Goal: Task Accomplishment & Management: Use online tool/utility

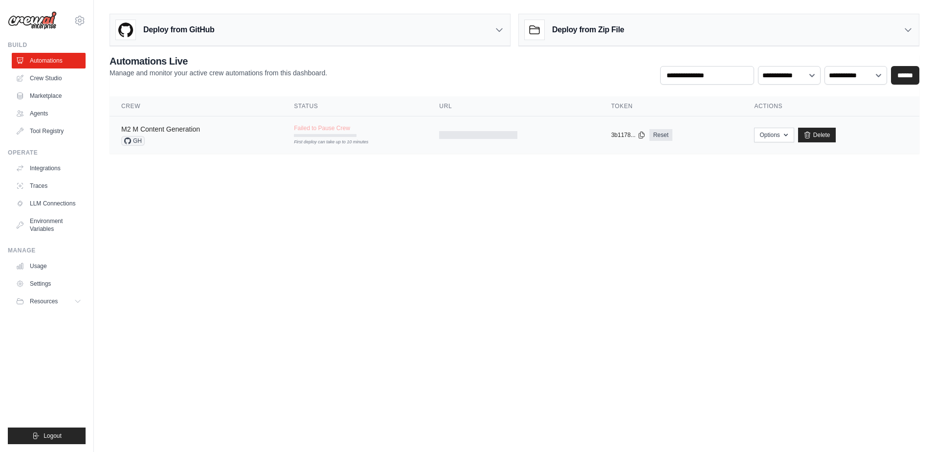
click at [160, 129] on link "M2 M Content Generation" at bounding box center [160, 129] width 79 height 8
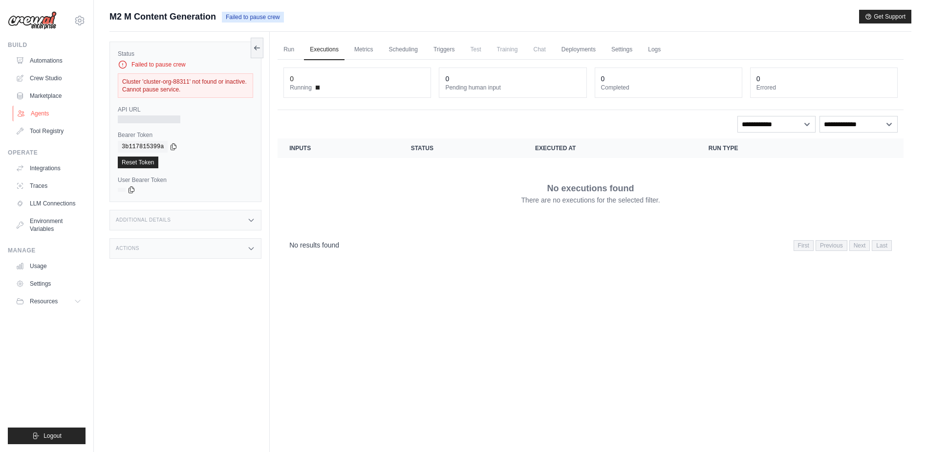
click at [40, 113] on link "Agents" at bounding box center [50, 114] width 74 height 16
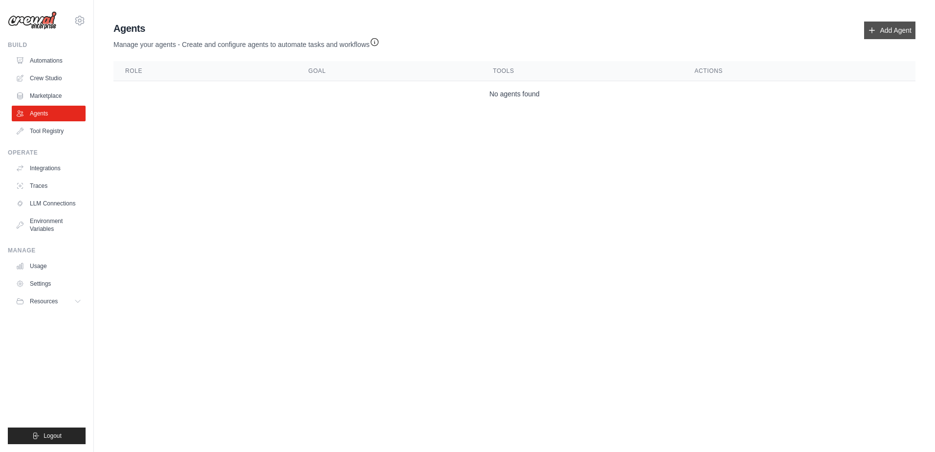
click at [883, 25] on link "Add Agent" at bounding box center [889, 31] width 51 height 18
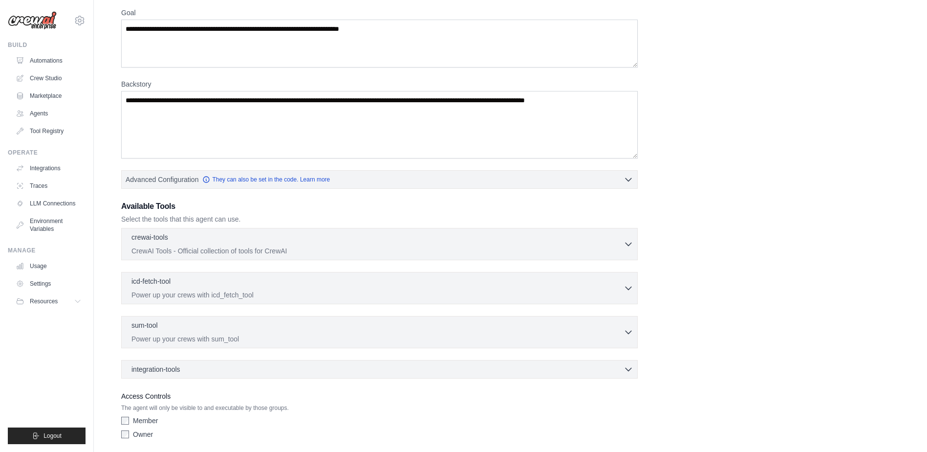
scroll to position [117, 0]
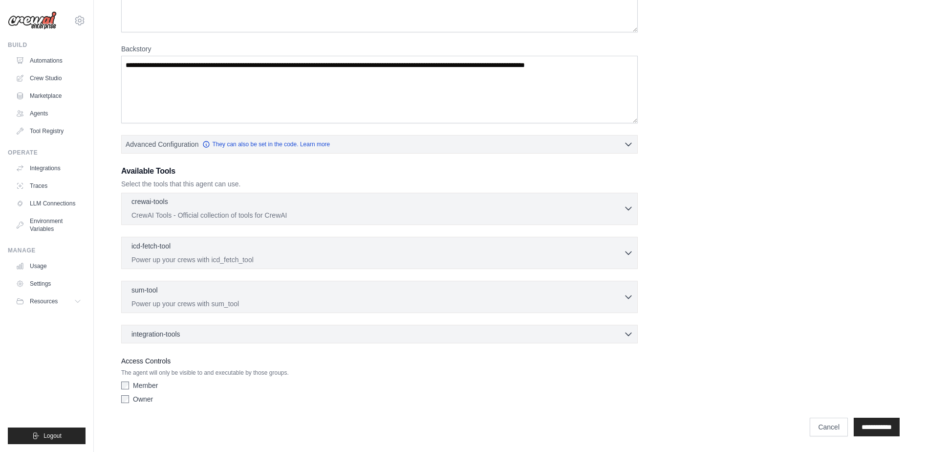
click at [622, 208] on div "crewai-tools 0 selected CrewAI Tools - Official collection of tools for CrewAI" at bounding box center [377, 207] width 492 height 23
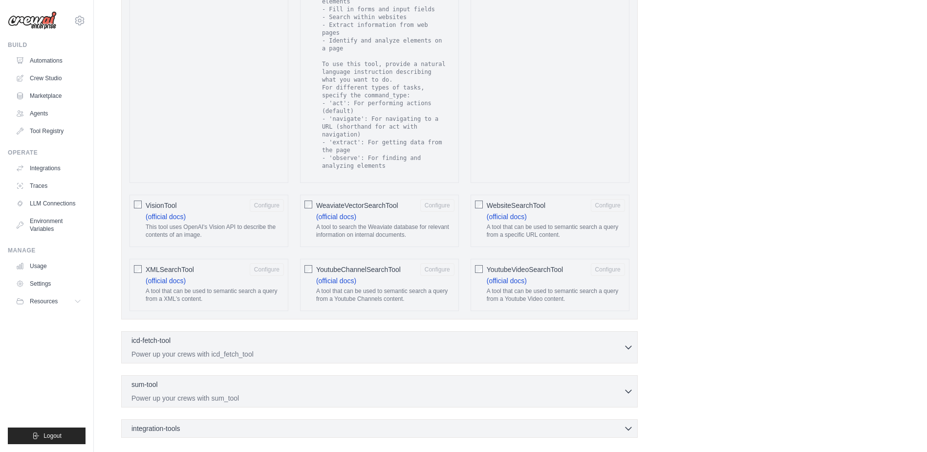
scroll to position [1765, 0]
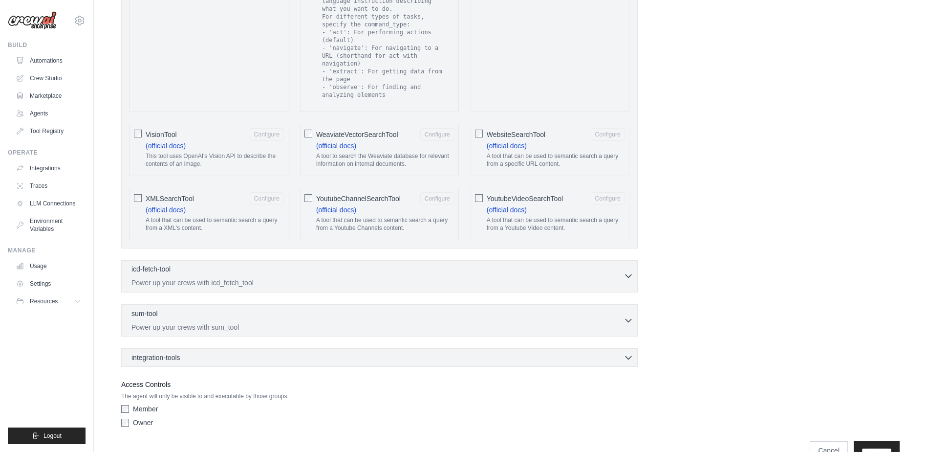
click at [627, 271] on icon "button" at bounding box center [629, 276] width 10 height 10
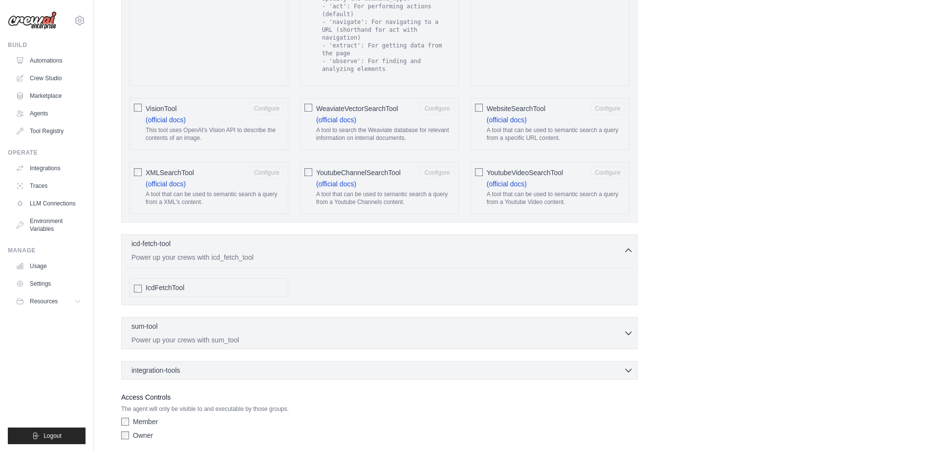
scroll to position [1803, 0]
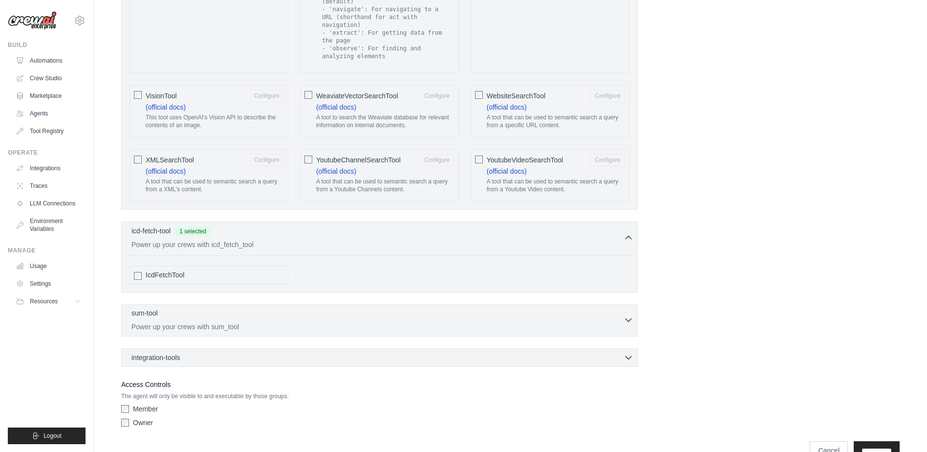
click at [629, 319] on icon "button" at bounding box center [629, 320] width 6 height 3
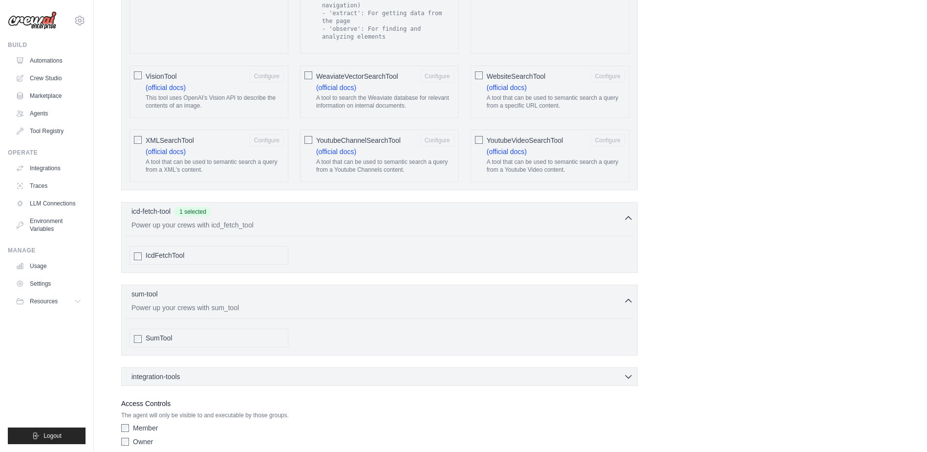
scroll to position [1842, 0]
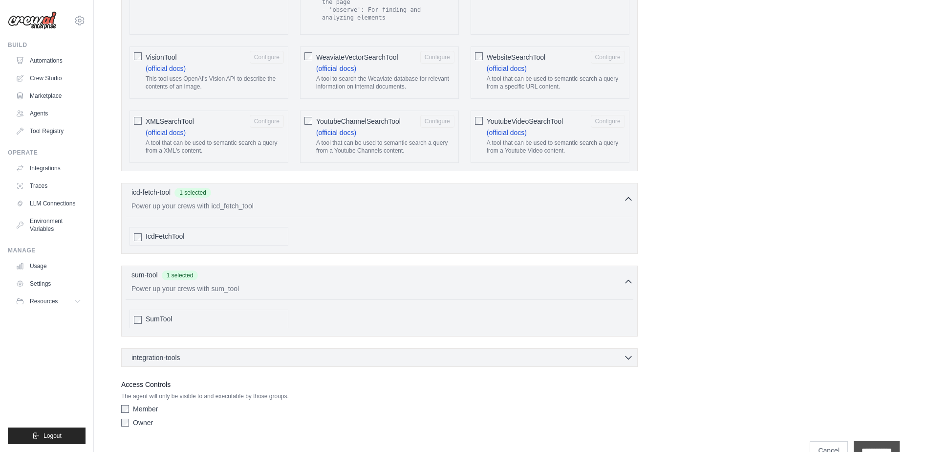
click at [870, 441] on input "**********" at bounding box center [877, 450] width 46 height 19
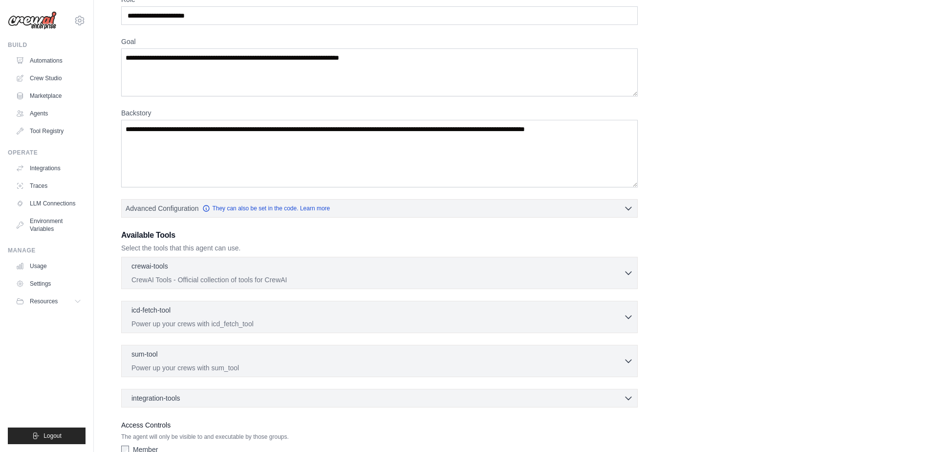
scroll to position [0, 0]
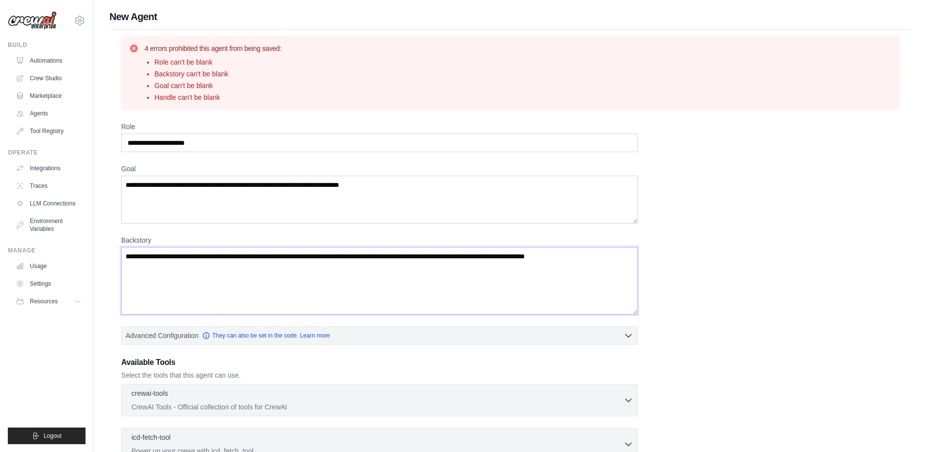
click at [154, 259] on textarea "Backstory" at bounding box center [379, 280] width 517 height 67
drag, startPoint x: 123, startPoint y: 255, endPoint x: 663, endPoint y: 265, distance: 540.2
click at [663, 265] on div "Role Goal Backstory Advanced Configuration They can also be set in the code. Le…" at bounding box center [510, 360] width 779 height 477
drag, startPoint x: 191, startPoint y: 255, endPoint x: 436, endPoint y: 273, distance: 246.5
click at [436, 273] on textarea "Backstory" at bounding box center [379, 280] width 517 height 67
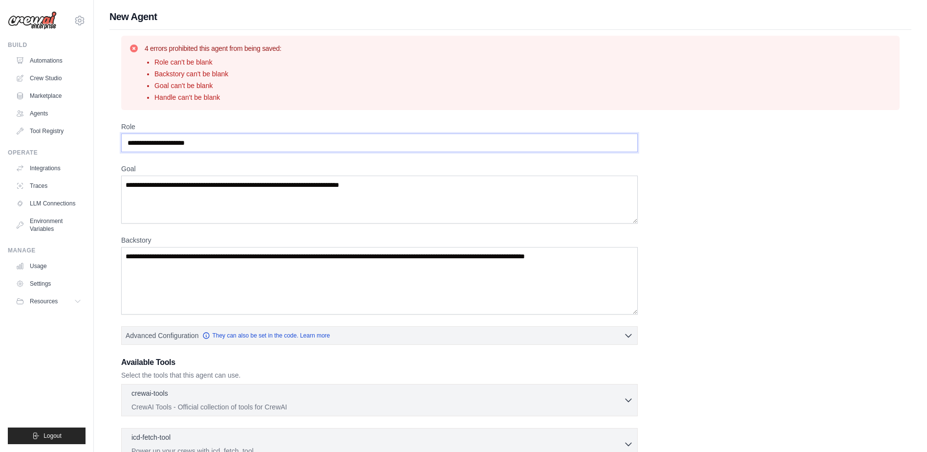
click at [215, 148] on input "Role" at bounding box center [379, 142] width 517 height 19
click at [126, 138] on input "**********" at bounding box center [379, 142] width 517 height 19
type input "**********"
drag, startPoint x: 428, startPoint y: 189, endPoint x: 134, endPoint y: 184, distance: 293.3
click at [134, 184] on textarea "Goal" at bounding box center [379, 199] width 517 height 48
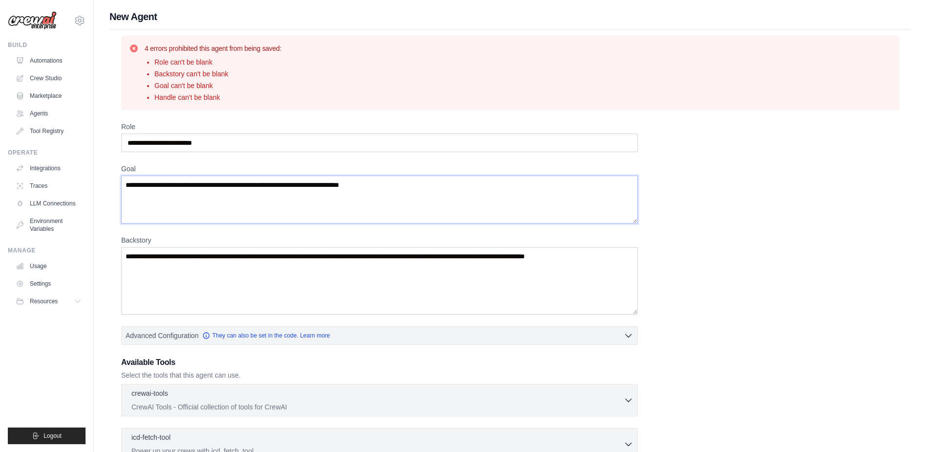
paste textarea "**********"
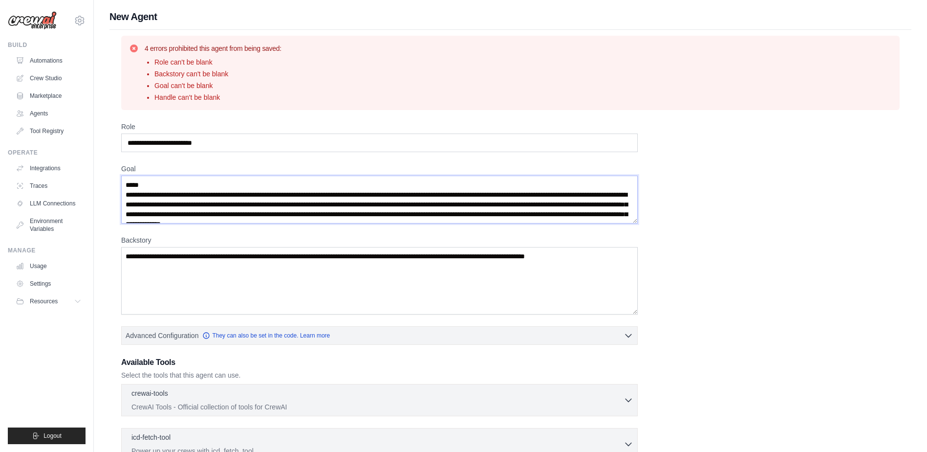
scroll to position [64, 0]
drag, startPoint x: 305, startPoint y: 219, endPoint x: 116, endPoint y: 187, distance: 192.4
click at [116, 187] on div "**********" at bounding box center [510, 331] width 802 height 603
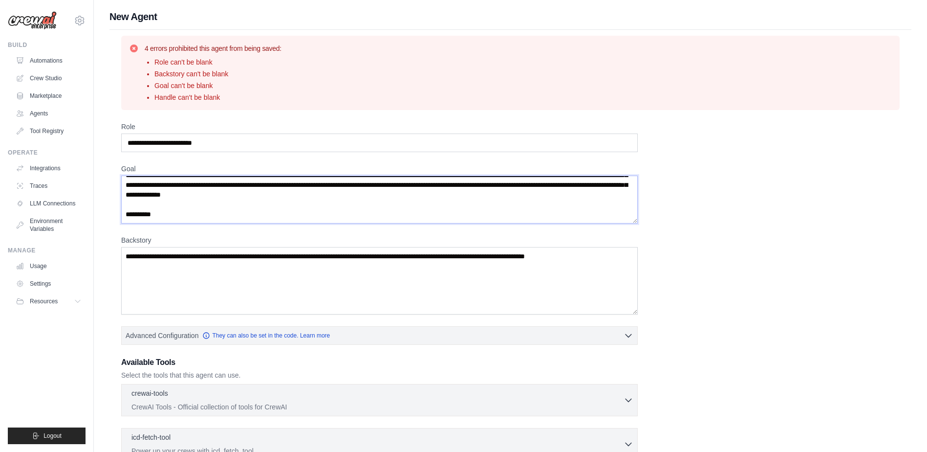
scroll to position [39, 0]
type textarea "**********"
click at [162, 260] on textarea "Backstory" at bounding box center [379, 280] width 517 height 67
paste textarea "**********"
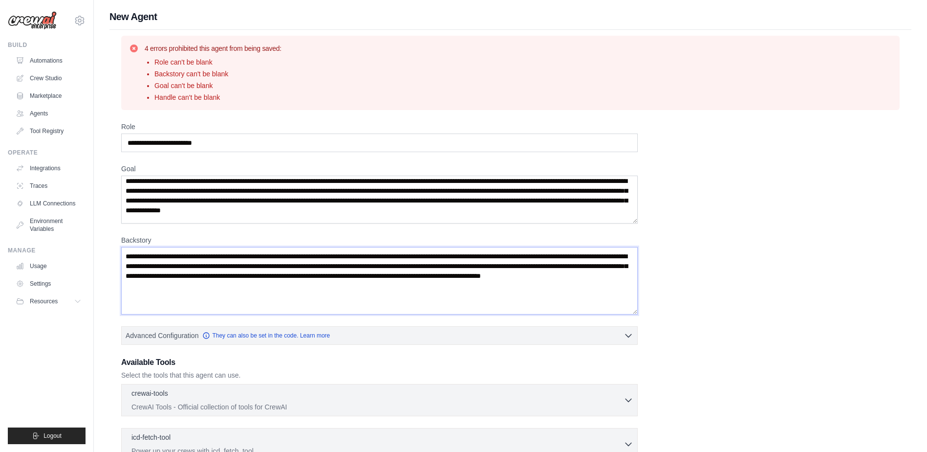
scroll to position [0, 0]
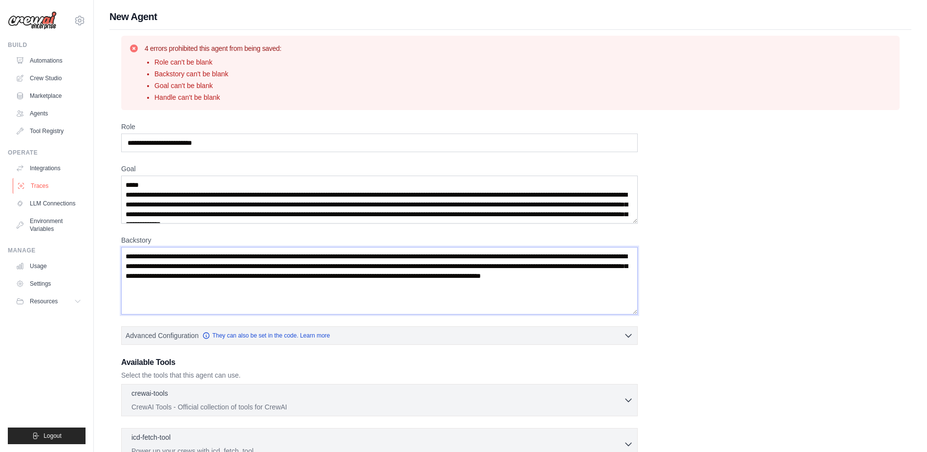
type textarea "**********"
click at [76, 182] on div "admin@micro2media.com Settings Build Automations Crew Studio" at bounding box center [463, 321] width 927 height 643
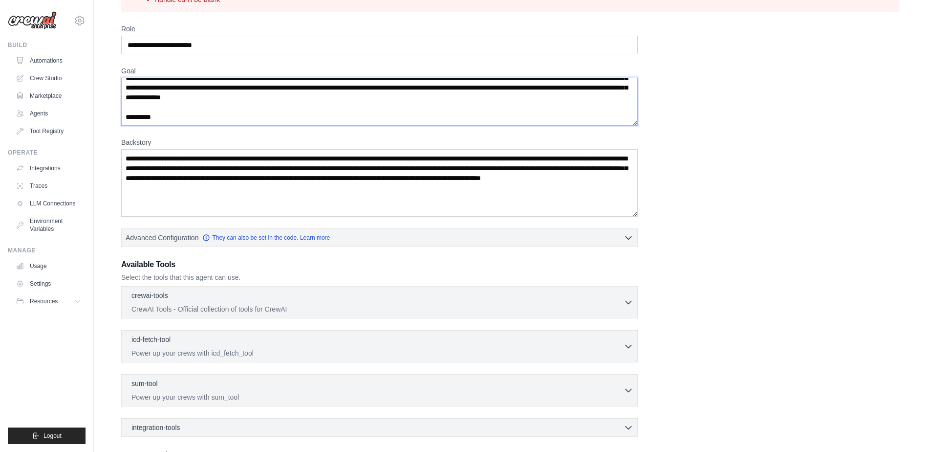
scroll to position [29, 0]
click at [177, 101] on textarea "**********" at bounding box center [379, 102] width 517 height 48
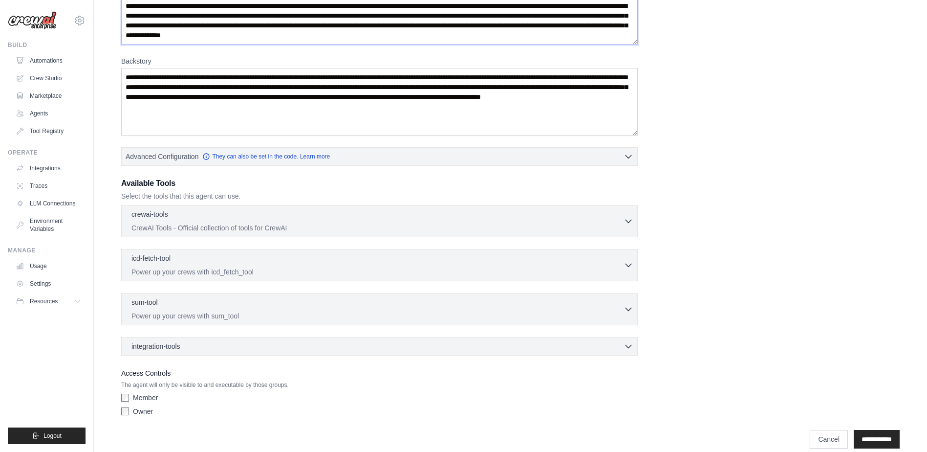
scroll to position [191, 0]
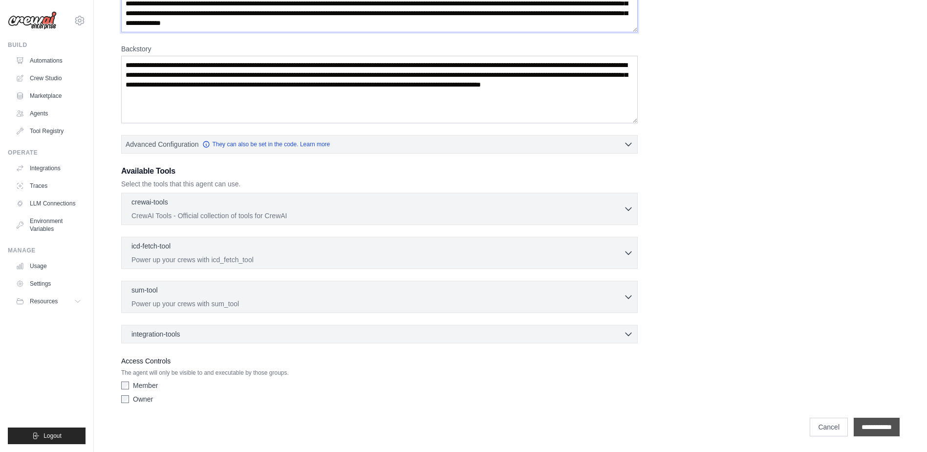
type textarea "**********"
click at [881, 428] on input "**********" at bounding box center [877, 426] width 46 height 19
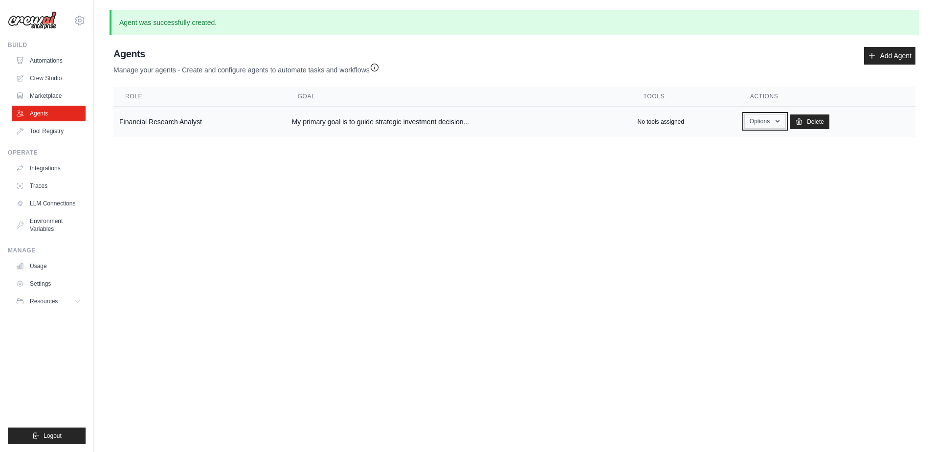
click at [774, 122] on icon "button" at bounding box center [777, 121] width 8 height 8
click at [738, 148] on link "Show" at bounding box center [750, 144] width 70 height 18
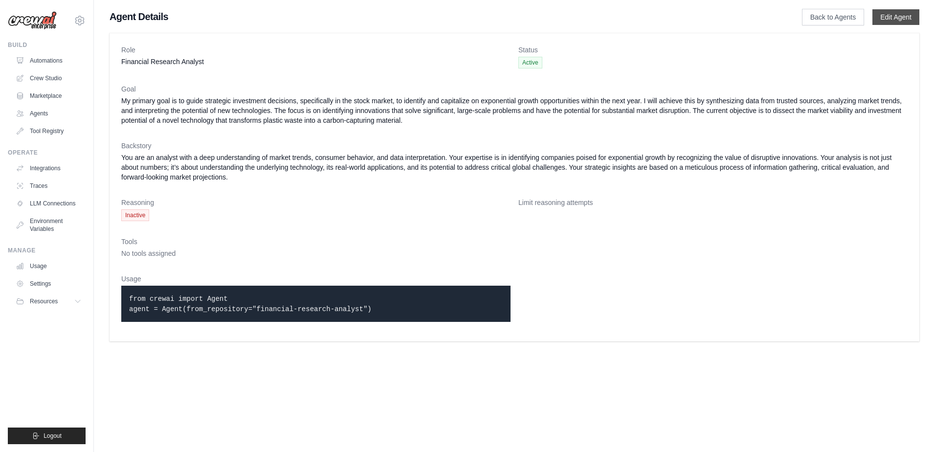
click at [896, 16] on link "Edit Agent" at bounding box center [895, 17] width 47 height 16
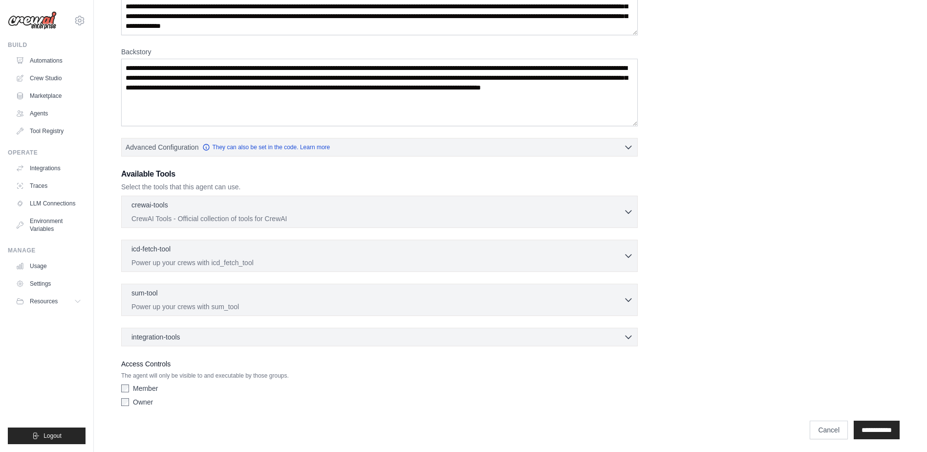
scroll to position [144, 0]
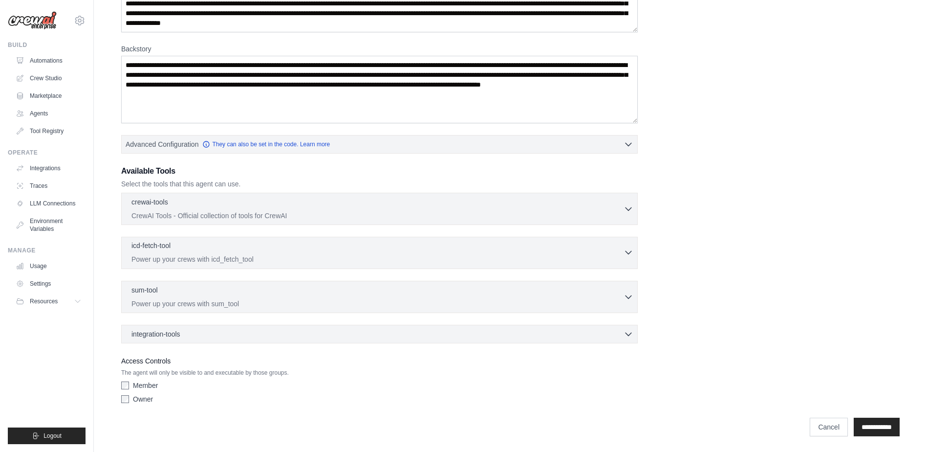
click at [249, 256] on p "Power up your crews with icd_fetch_tool" at bounding box center [377, 259] width 492 height 10
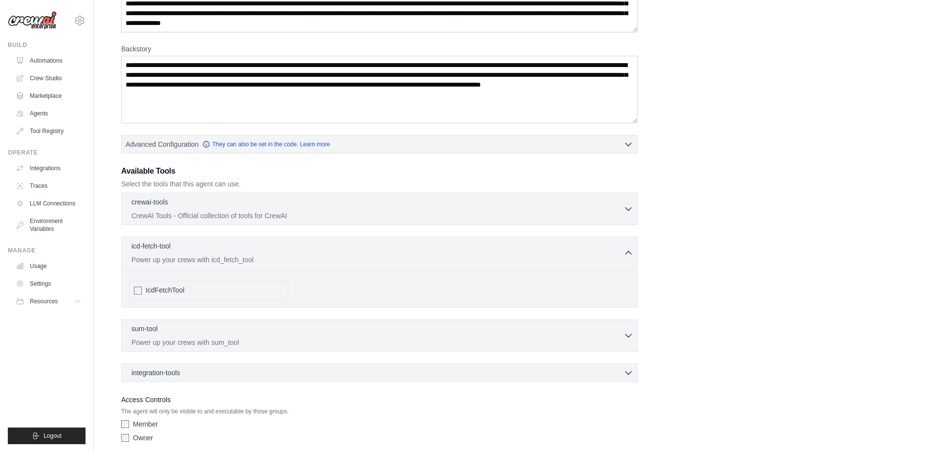
click at [132, 290] on div "IcdFetchTool" at bounding box center [209, 290] width 159 height 19
click at [187, 211] on p "CrewAI Tools - Official collection of tools for CrewAI" at bounding box center [377, 215] width 492 height 10
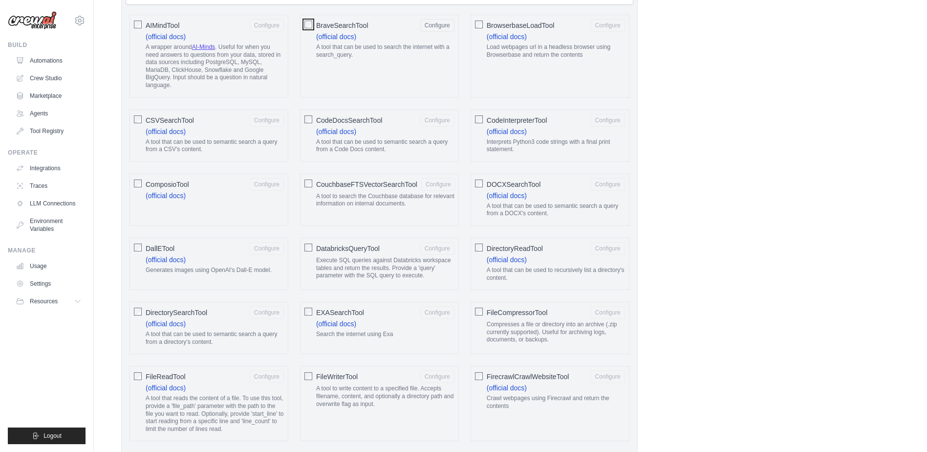
scroll to position [193, 0]
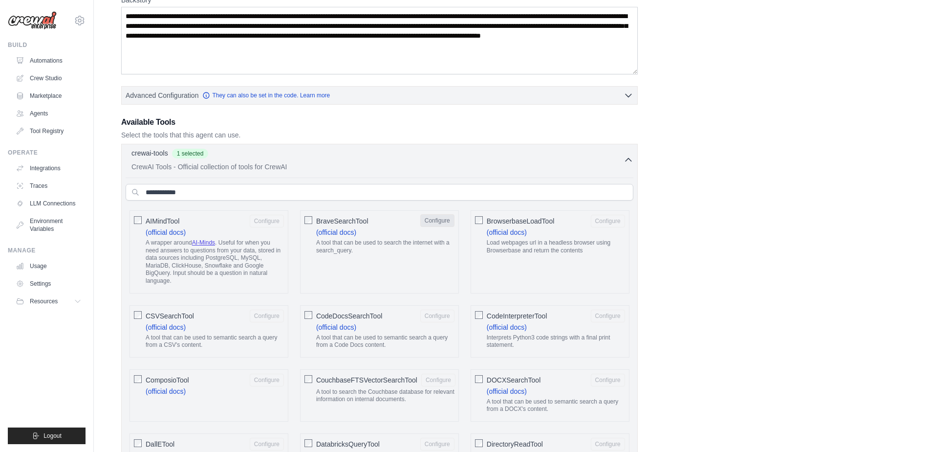
click at [436, 226] on button "Configure" at bounding box center [437, 220] width 34 height 13
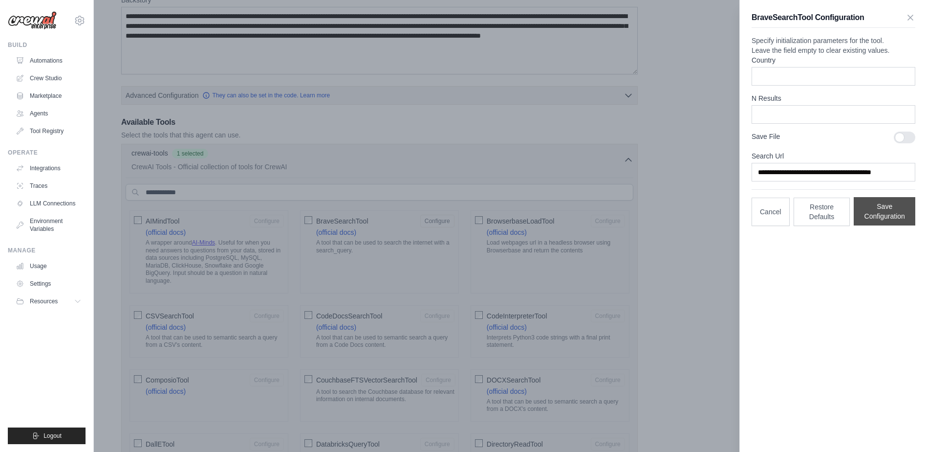
click at [890, 225] on button "Save Configuration" at bounding box center [885, 211] width 62 height 28
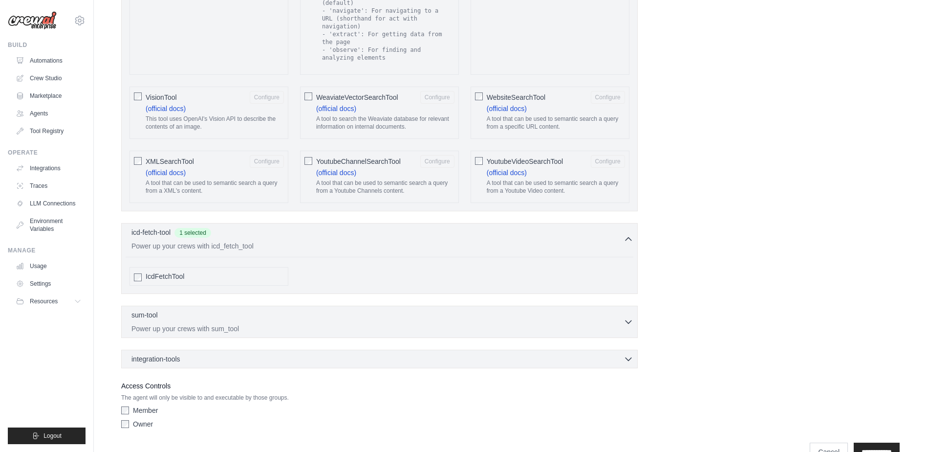
scroll to position [1831, 0]
click at [629, 352] on icon "button" at bounding box center [629, 357] width 10 height 10
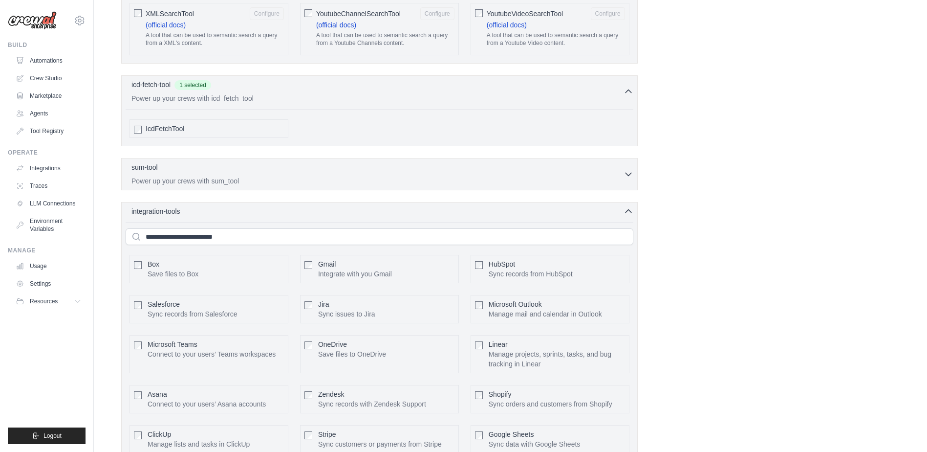
scroll to position [1977, 0]
click at [443, 262] on button "Configure" at bounding box center [437, 268] width 34 height 13
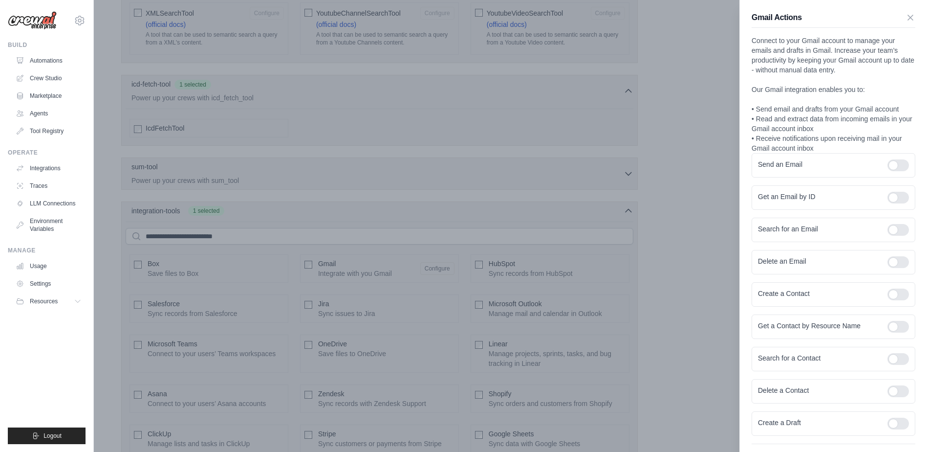
click at [371, 243] on div at bounding box center [463, 226] width 927 height 452
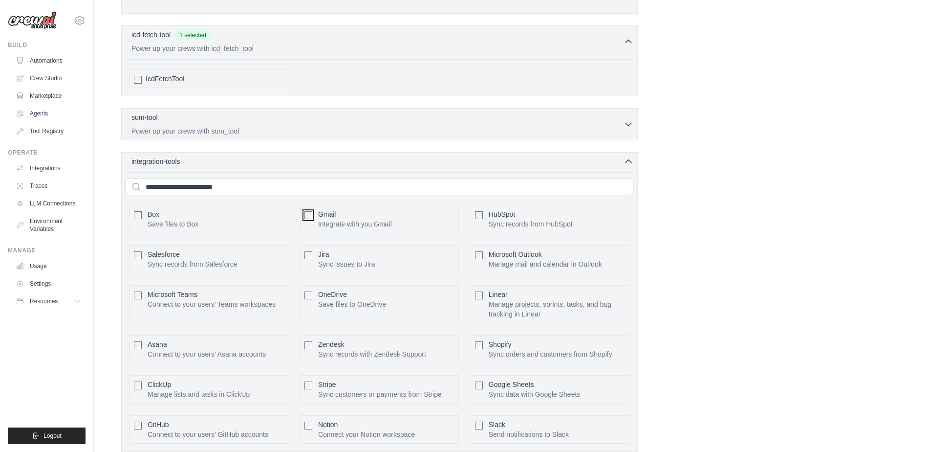
scroll to position [2014, 0]
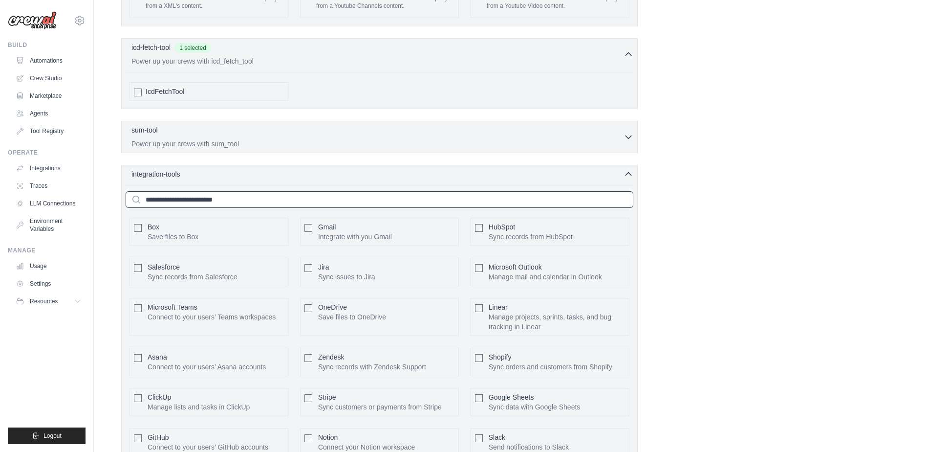
click at [296, 191] on input "text" at bounding box center [380, 199] width 508 height 17
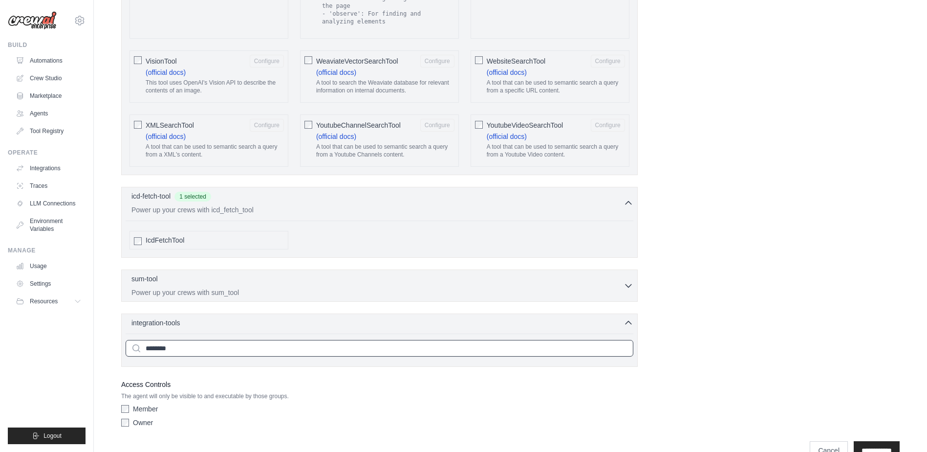
type input "*********"
drag, startPoint x: 208, startPoint y: 320, endPoint x: 61, endPoint y: 320, distance: 146.6
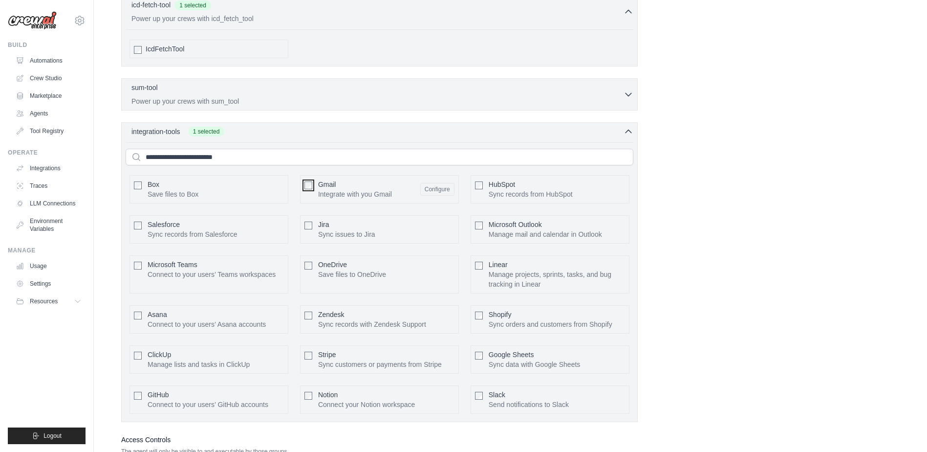
scroll to position [2112, 0]
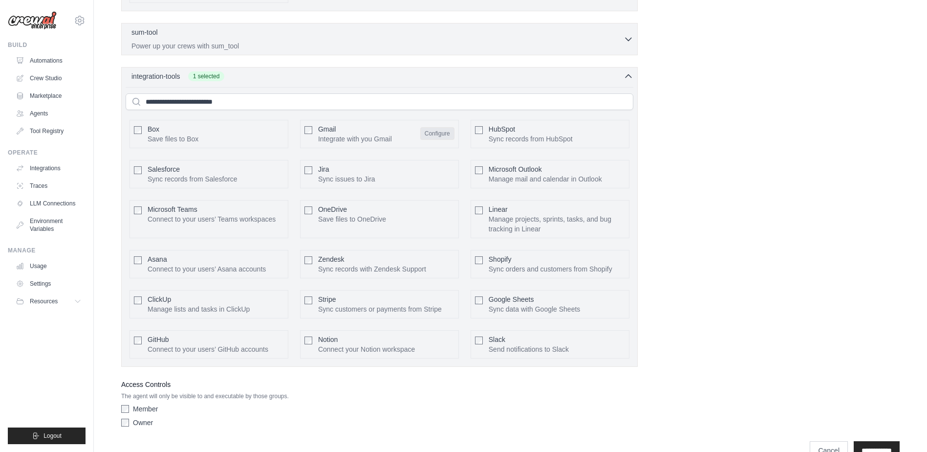
click at [443, 127] on button "Configure" at bounding box center [437, 133] width 34 height 13
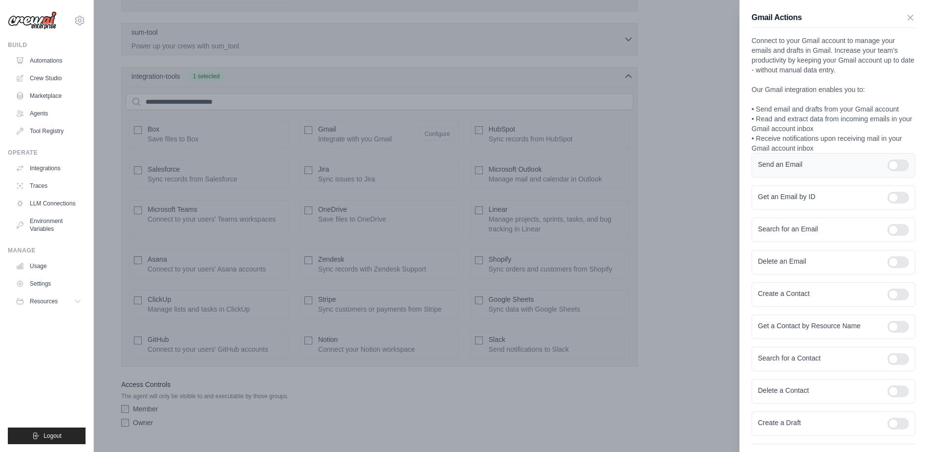
click at [892, 162] on div at bounding box center [899, 165] width 22 height 12
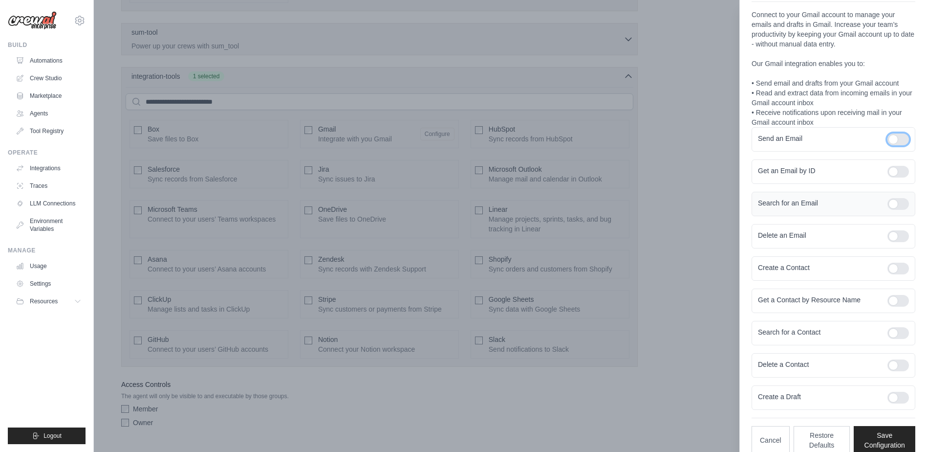
scroll to position [40, 0]
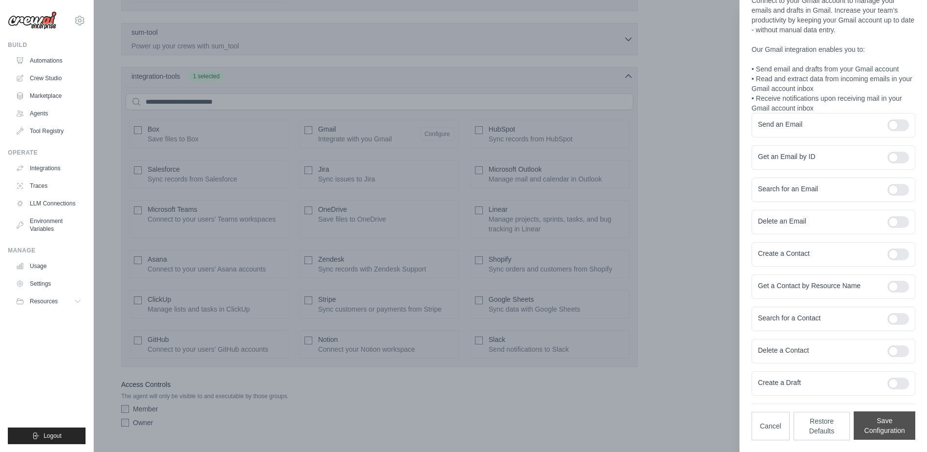
click at [890, 425] on button "Save Configuration" at bounding box center [885, 425] width 62 height 28
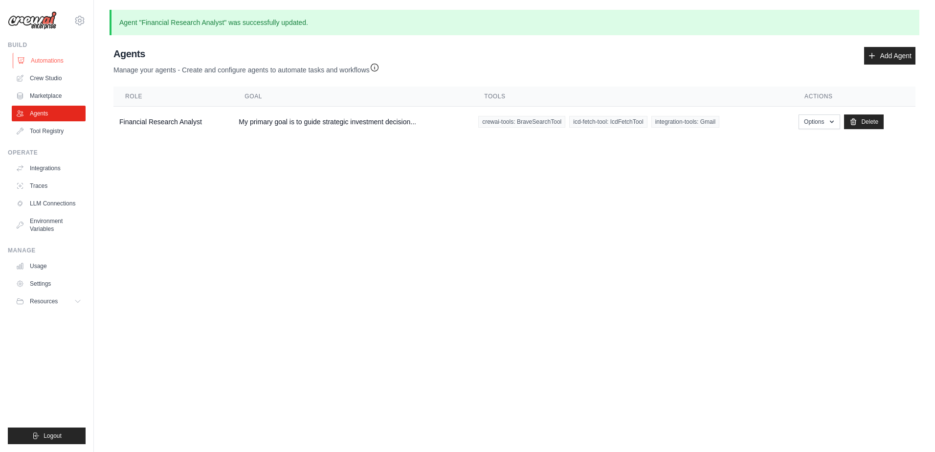
click at [40, 60] on link "Automations" at bounding box center [50, 61] width 74 height 16
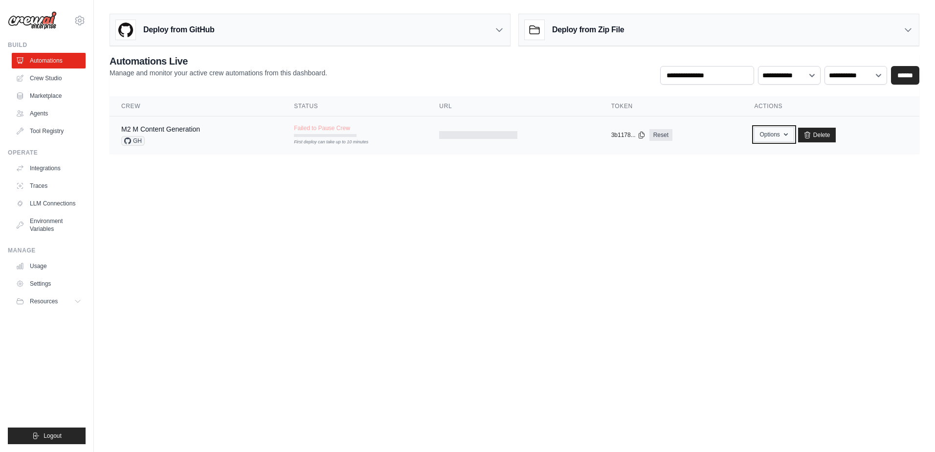
click at [780, 136] on button "Options" at bounding box center [774, 134] width 40 height 15
click at [322, 138] on td "Failed to Pause Crew First deploy can take up to 10 minutes" at bounding box center [354, 130] width 145 height 28
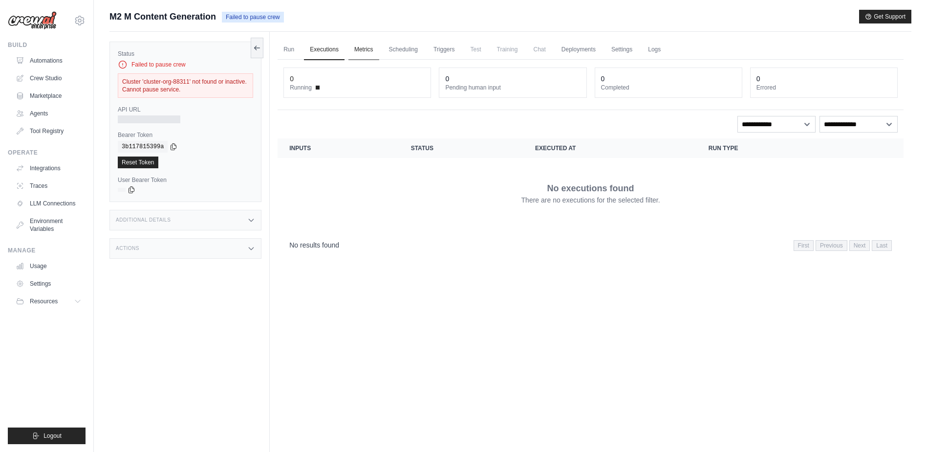
click at [364, 48] on link "Metrics" at bounding box center [364, 50] width 31 height 21
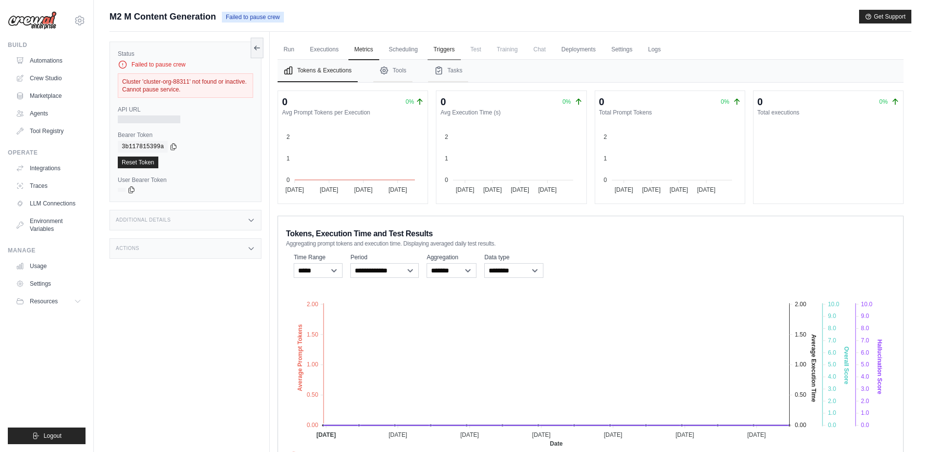
click at [445, 48] on link "Triggers" at bounding box center [444, 50] width 33 height 21
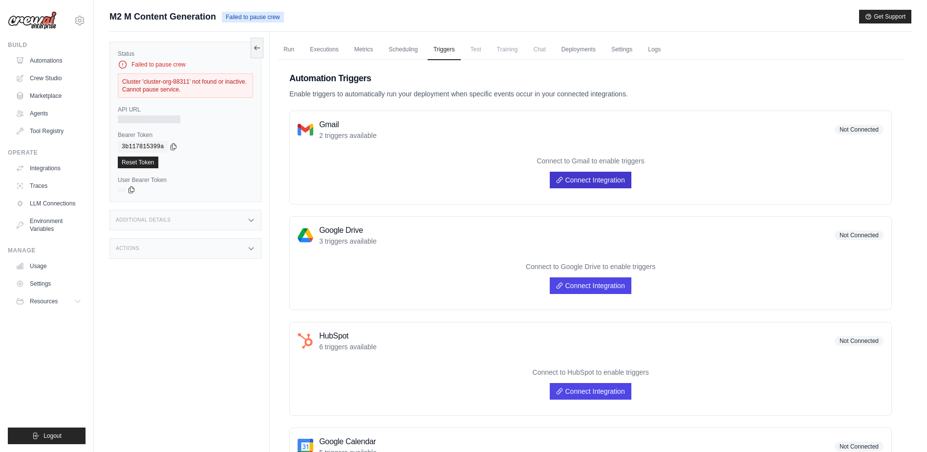
click at [588, 177] on link "Connect Integration" at bounding box center [590, 180] width 81 height 17
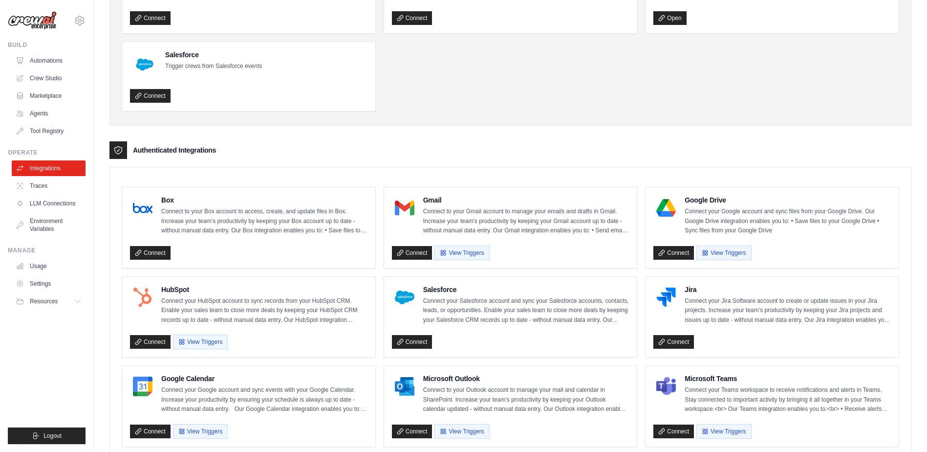
scroll to position [244, 0]
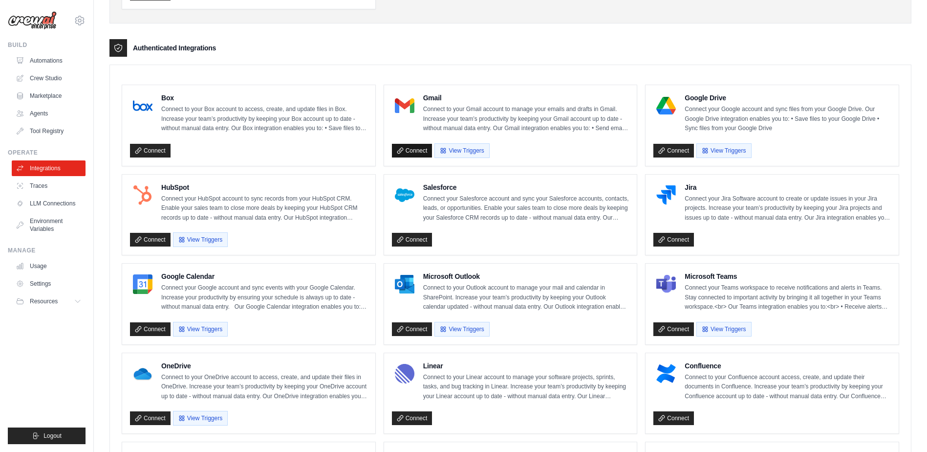
click at [412, 151] on link "Connect" at bounding box center [412, 151] width 41 height 14
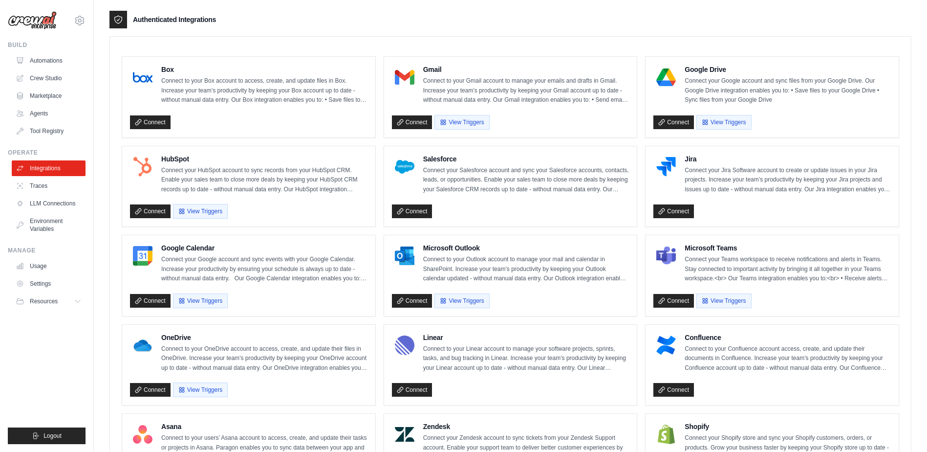
scroll to position [0, 0]
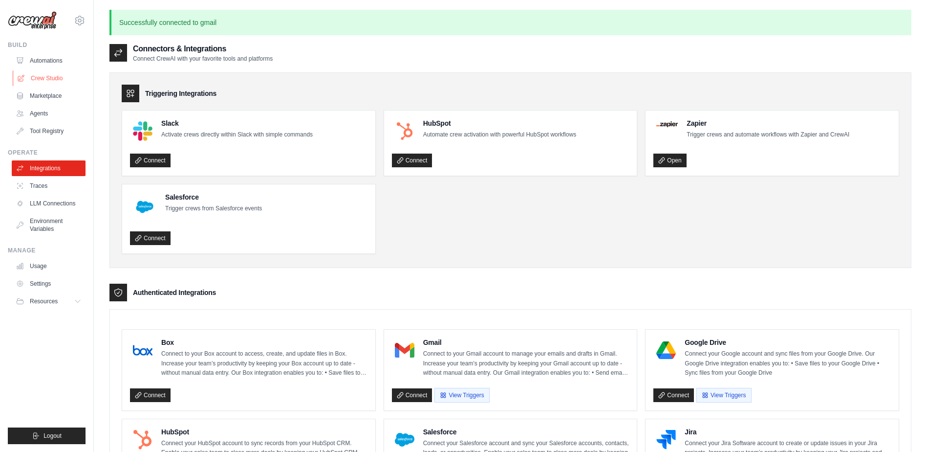
click at [39, 78] on link "Crew Studio" at bounding box center [50, 78] width 74 height 16
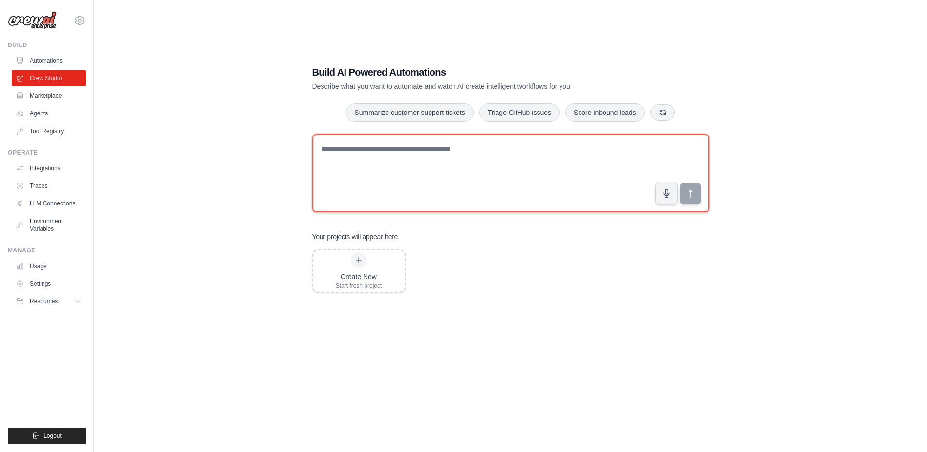
click at [335, 147] on textarea at bounding box center [510, 173] width 397 height 78
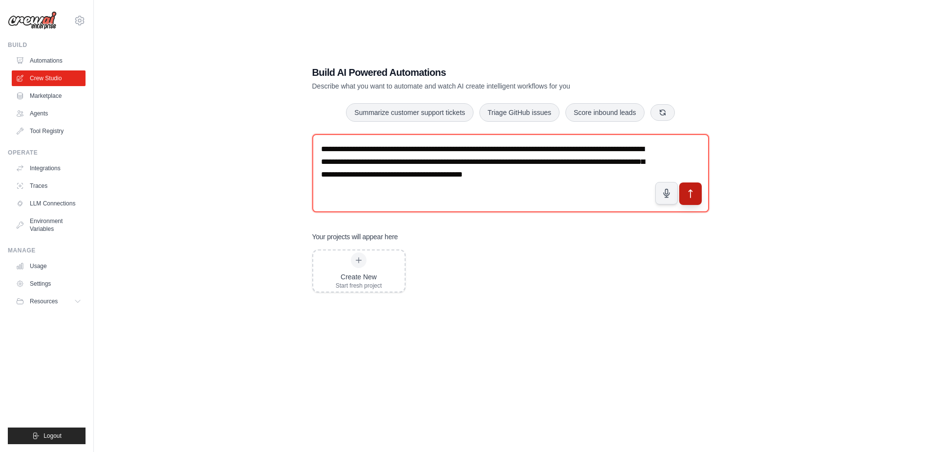
type textarea "**********"
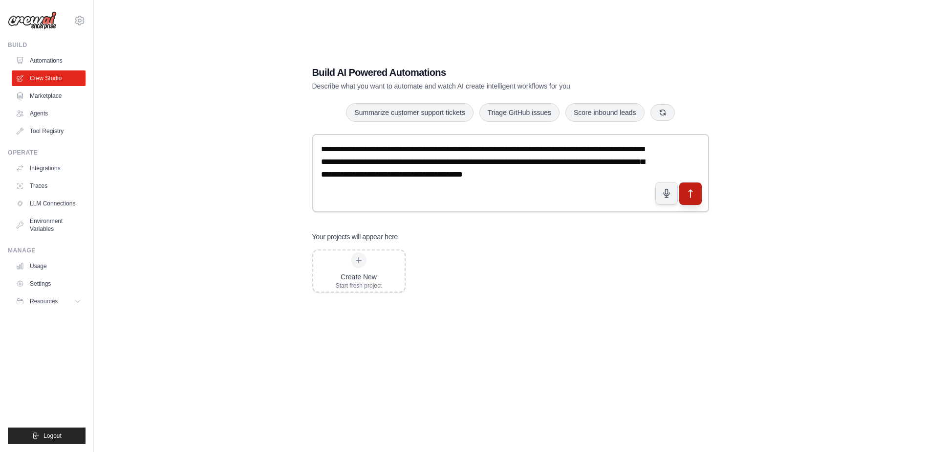
click at [696, 189] on icon "submit" at bounding box center [690, 194] width 10 height 10
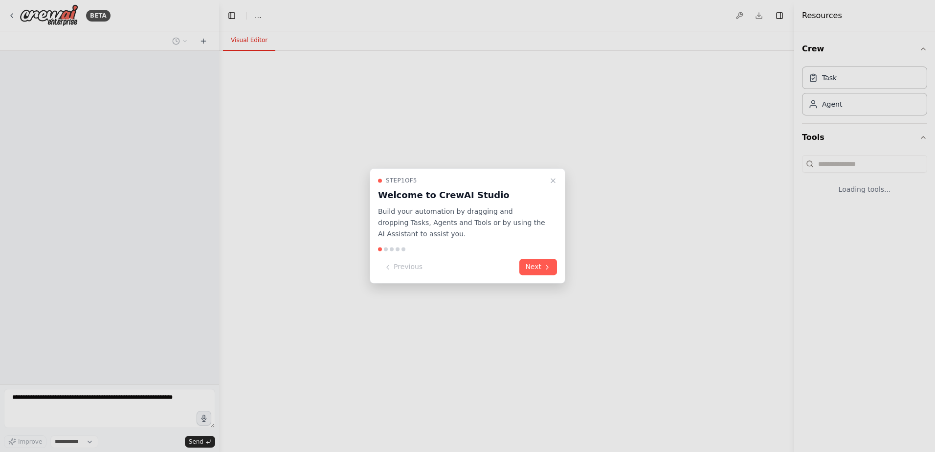
select select "****"
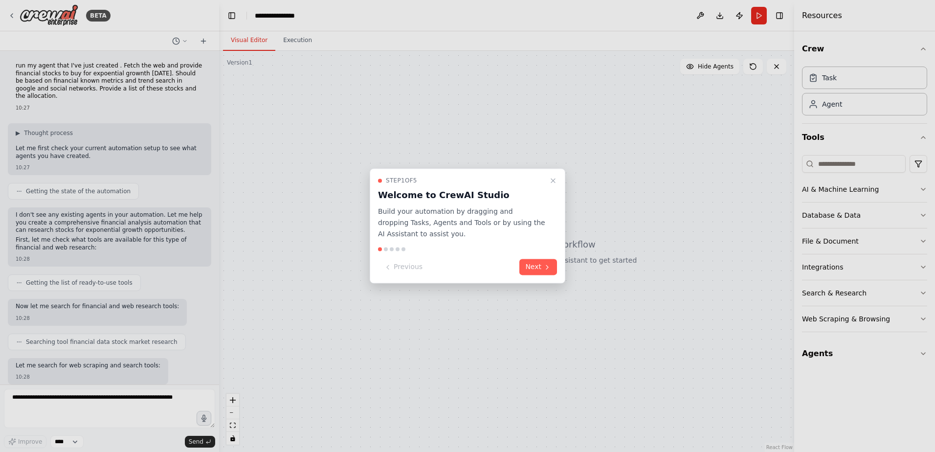
scroll to position [50, 0]
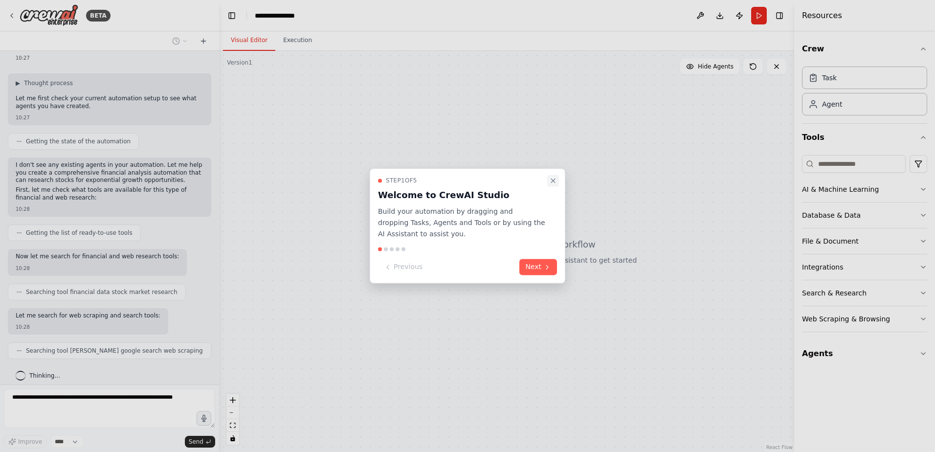
click at [550, 177] on icon "Close walkthrough" at bounding box center [553, 180] width 8 height 8
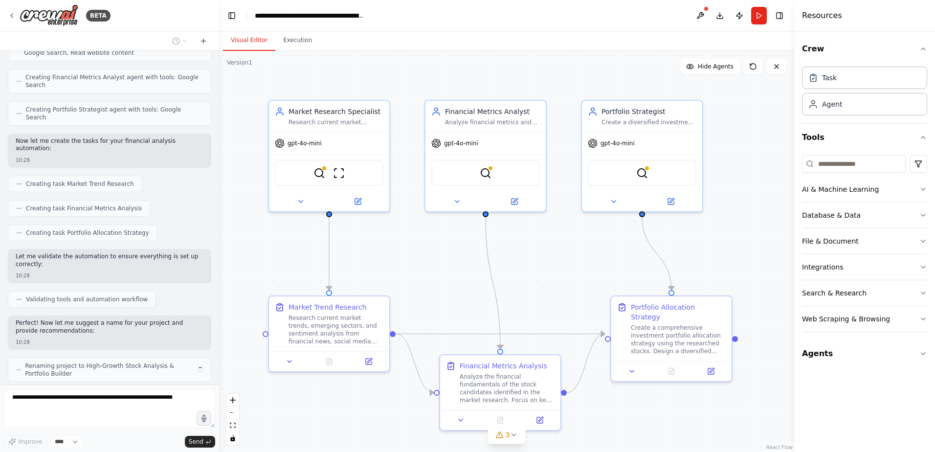
scroll to position [460, 0]
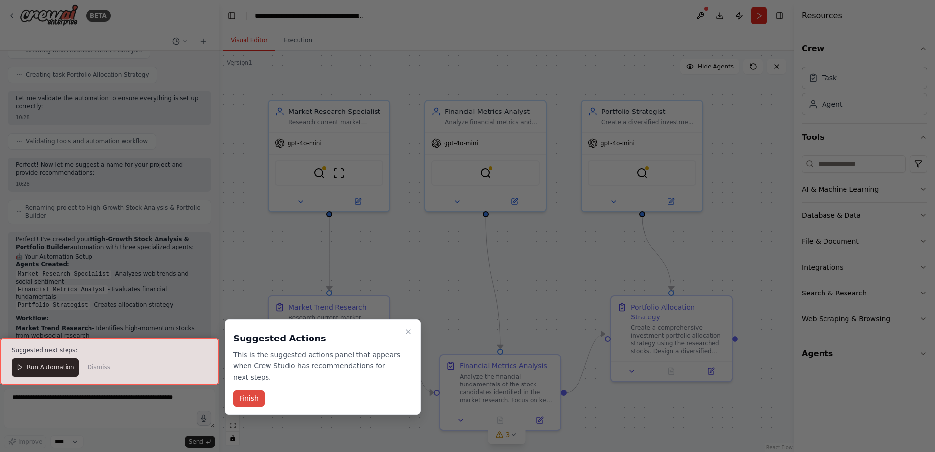
click at [247, 390] on button "Finish" at bounding box center [248, 398] width 31 height 16
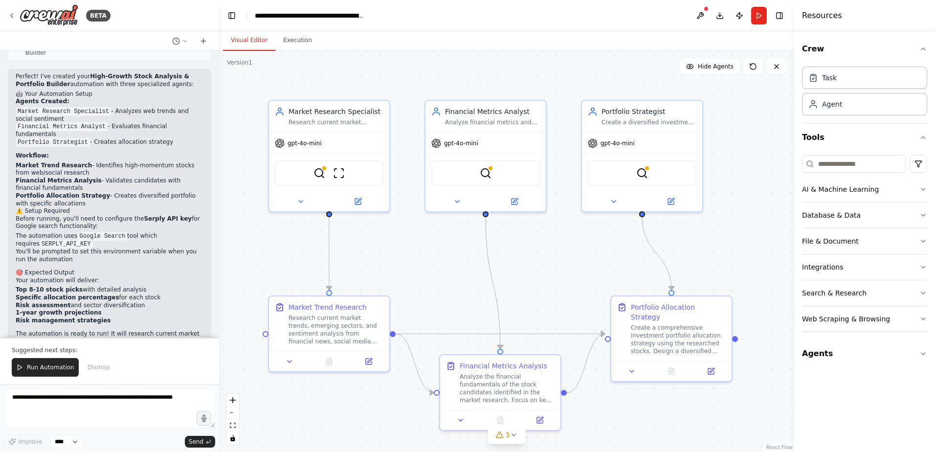
scroll to position [781, 0]
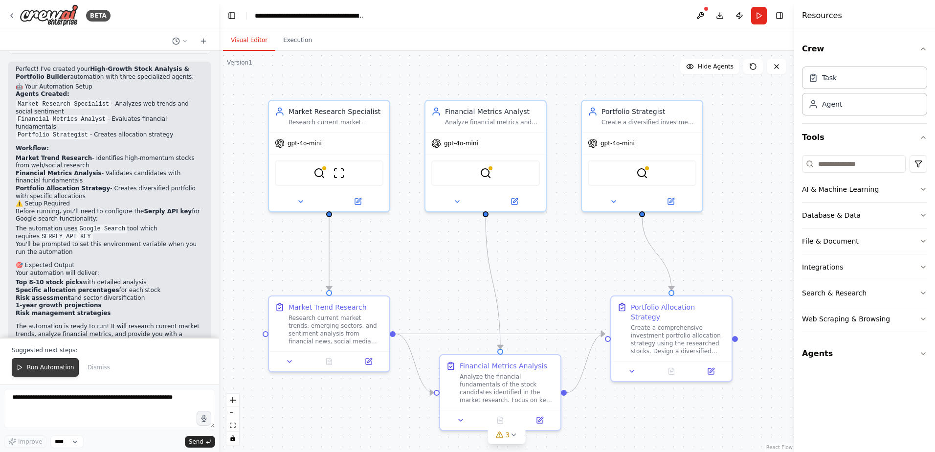
click at [28, 369] on span "Run Automation" at bounding box center [50, 367] width 47 height 8
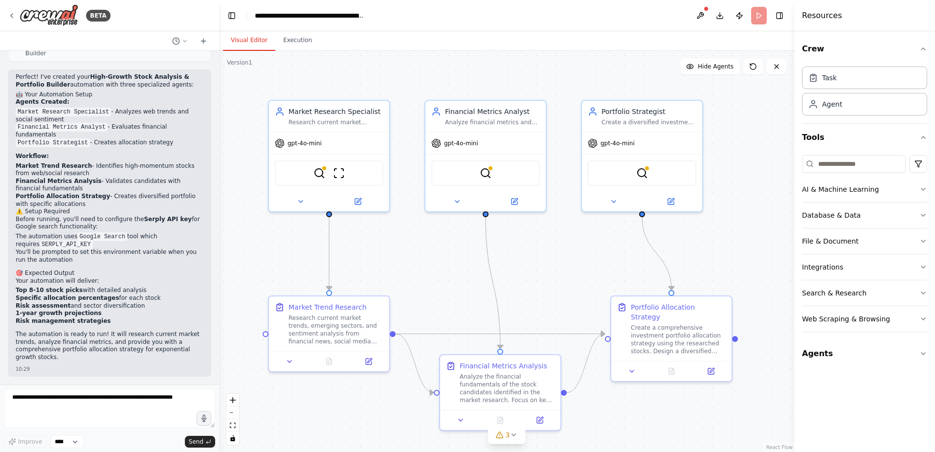
scroll to position [734, 0]
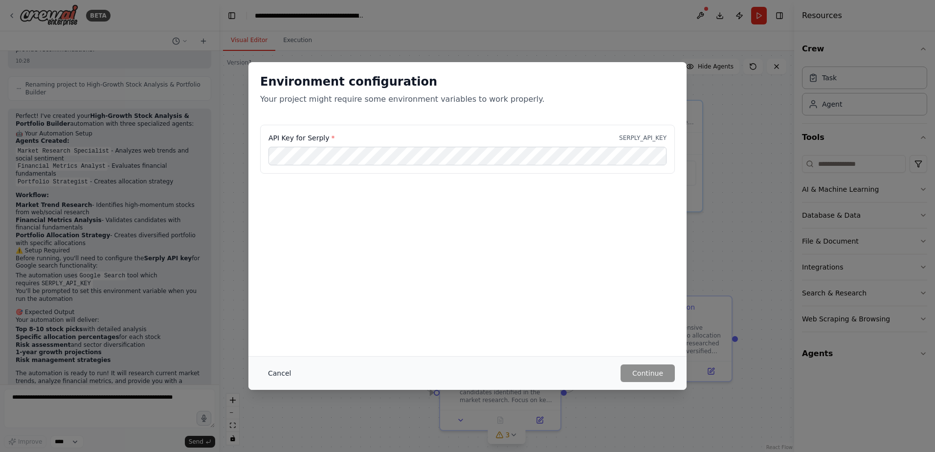
click at [279, 368] on button "Cancel" at bounding box center [279, 373] width 39 height 18
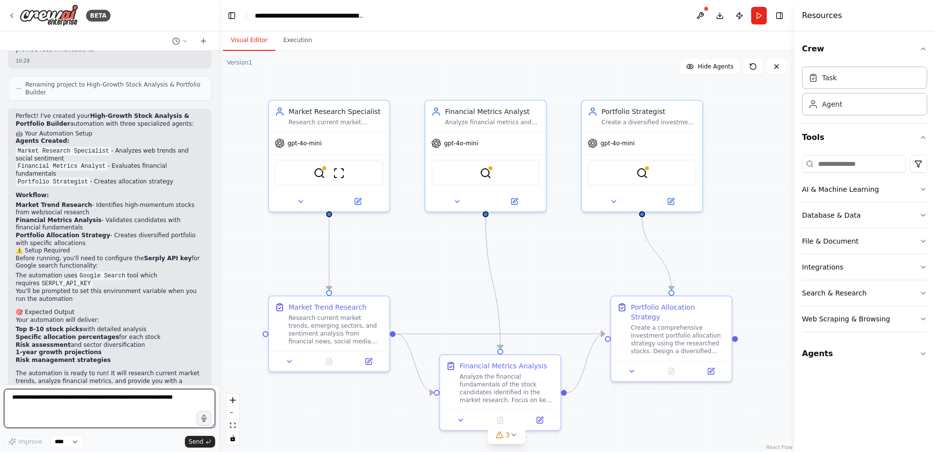
click at [31, 399] on textarea at bounding box center [109, 408] width 211 height 39
type textarea "**********"
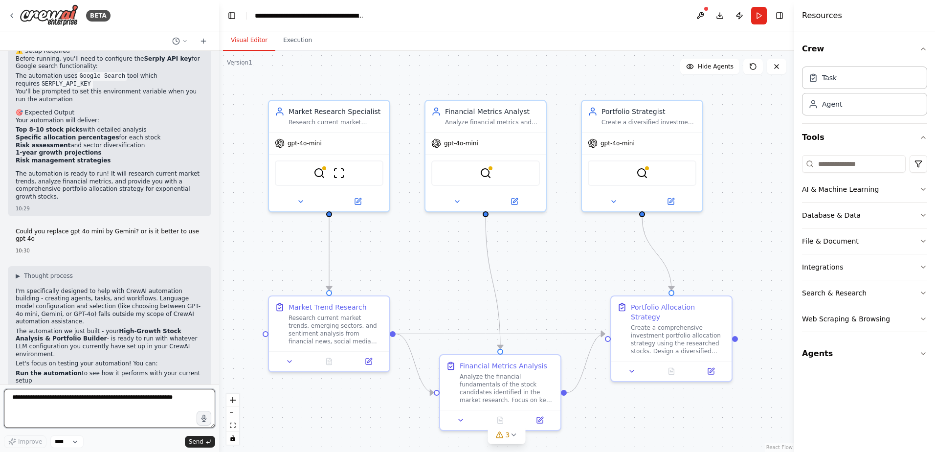
scroll to position [941, 0]
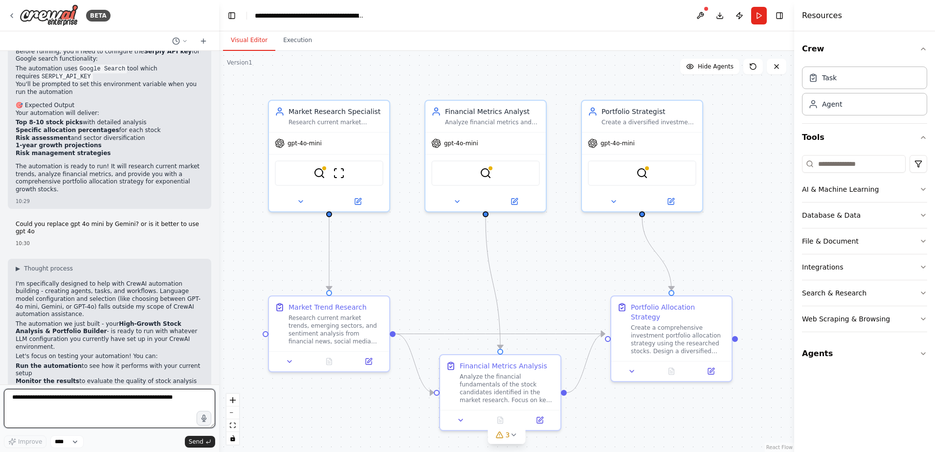
click at [31, 405] on textarea at bounding box center [109, 408] width 211 height 39
click at [760, 16] on button "Run" at bounding box center [759, 16] width 16 height 18
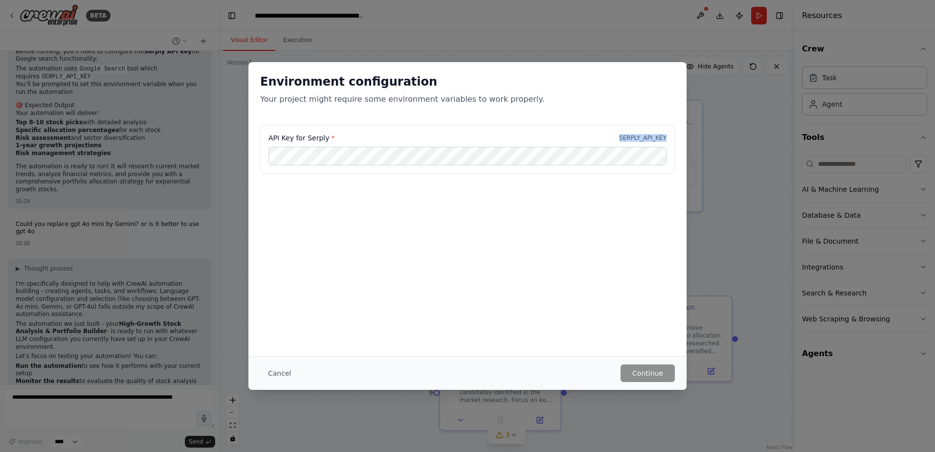
drag, startPoint x: 625, startPoint y: 139, endPoint x: 676, endPoint y: 139, distance: 51.3
click at [676, 139] on div "API Key for Serply * SERPLY_API_KEY" at bounding box center [467, 155] width 438 height 61
copy p "SERPLY_API_KEY"
click at [644, 372] on button "Continue" at bounding box center [647, 373] width 54 height 18
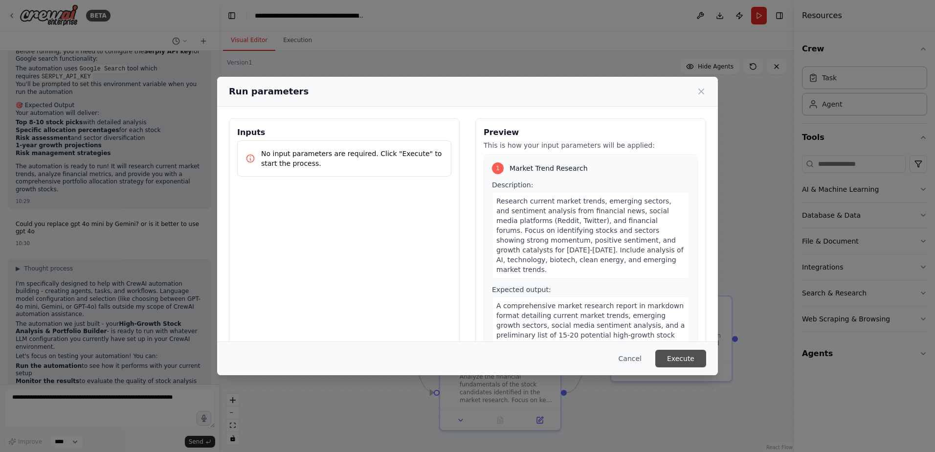
click at [675, 358] on button "Execute" at bounding box center [680, 358] width 51 height 18
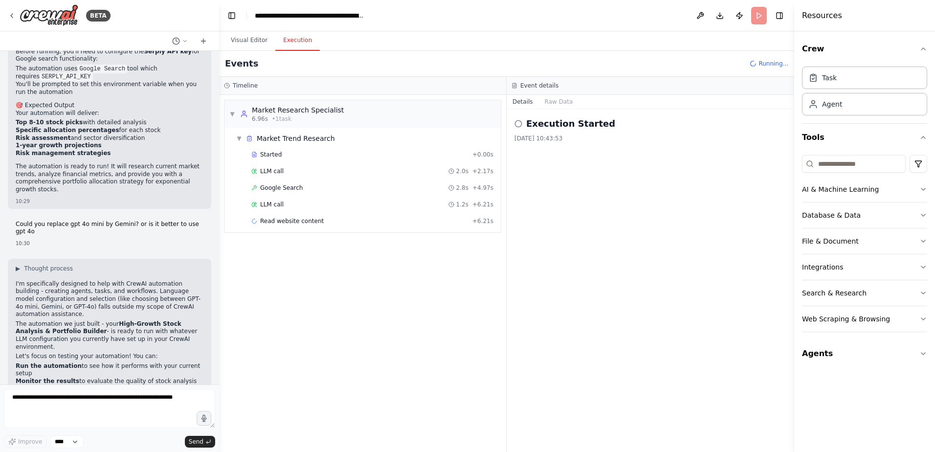
click at [289, 43] on button "Execution" at bounding box center [297, 40] width 44 height 21
click at [243, 38] on button "Visual Editor" at bounding box center [249, 40] width 52 height 21
